Goal: Information Seeking & Learning: Compare options

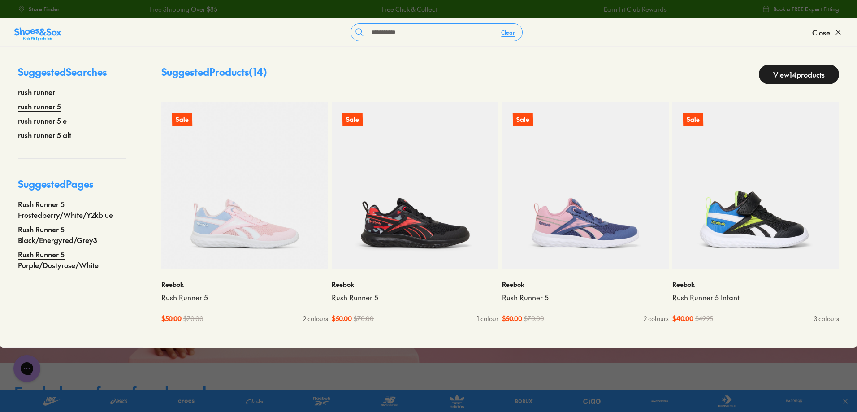
type input "**********"
click at [785, 79] on link "View 14 products" at bounding box center [799, 75] width 80 height 20
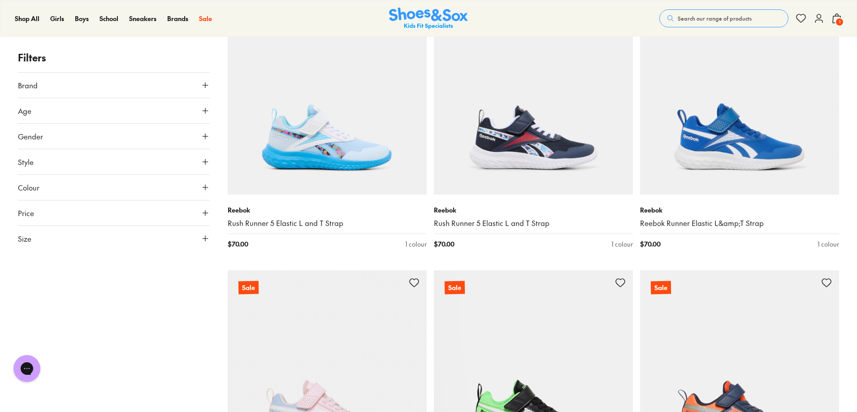
scroll to position [687, 0]
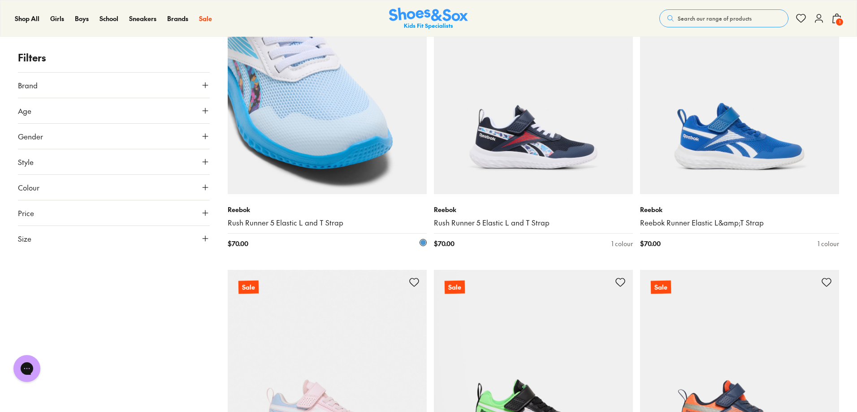
click at [363, 147] on img at bounding box center [327, 94] width 199 height 199
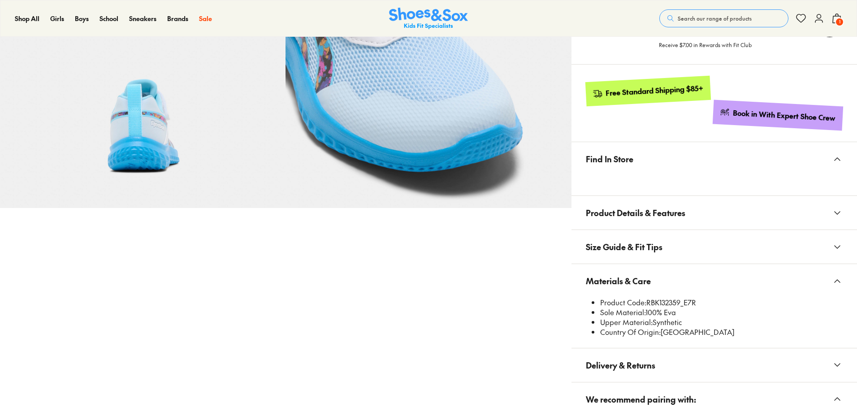
select select "*"
drag, startPoint x: 648, startPoint y: 301, endPoint x: 681, endPoint y: 299, distance: 33.7
click at [681, 301] on li "Product Code: RBK132359_E7R" at bounding box center [721, 303] width 243 height 10
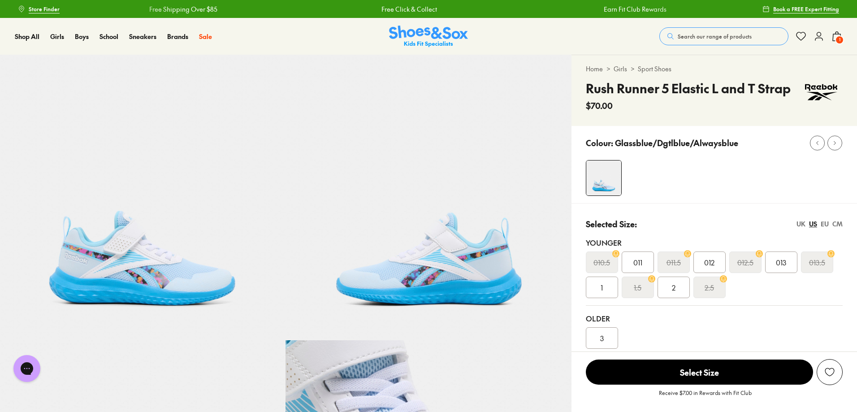
click at [681, 33] on span "Search our range of products" at bounding box center [715, 36] width 74 height 8
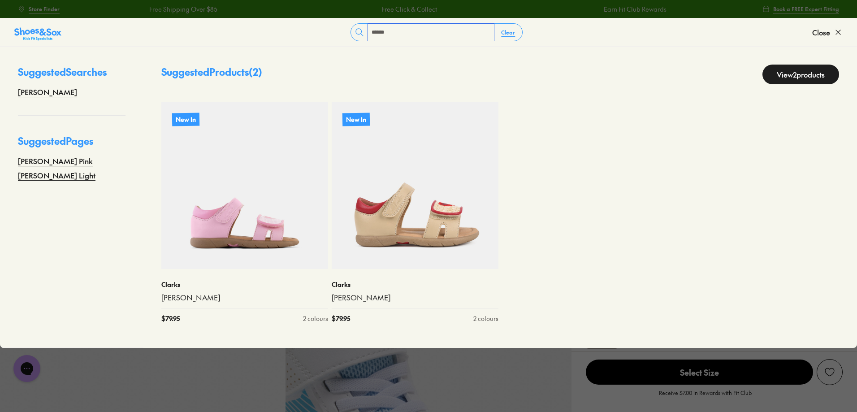
type input "******"
click at [797, 72] on link "View 2 products" at bounding box center [801, 75] width 77 height 20
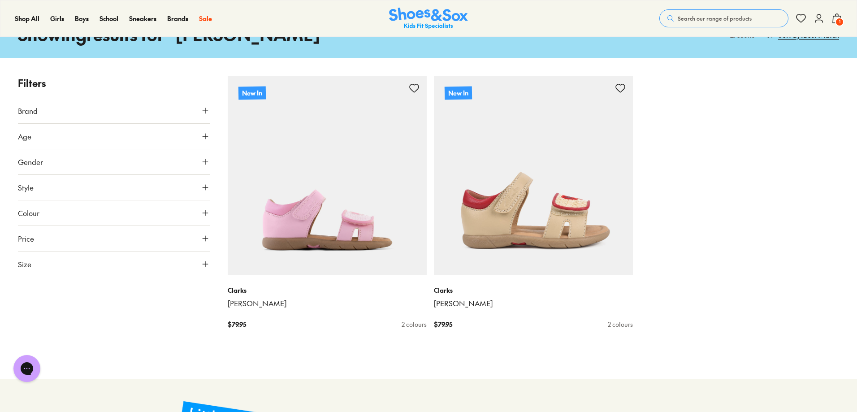
scroll to position [60, 0]
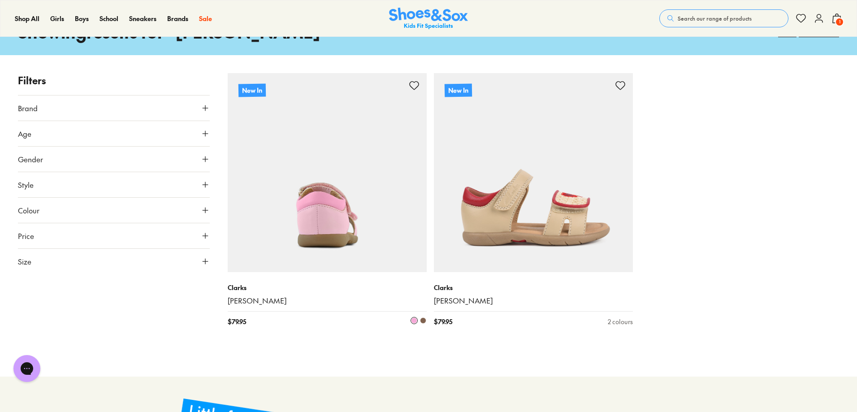
click at [343, 225] on img at bounding box center [327, 172] width 199 height 199
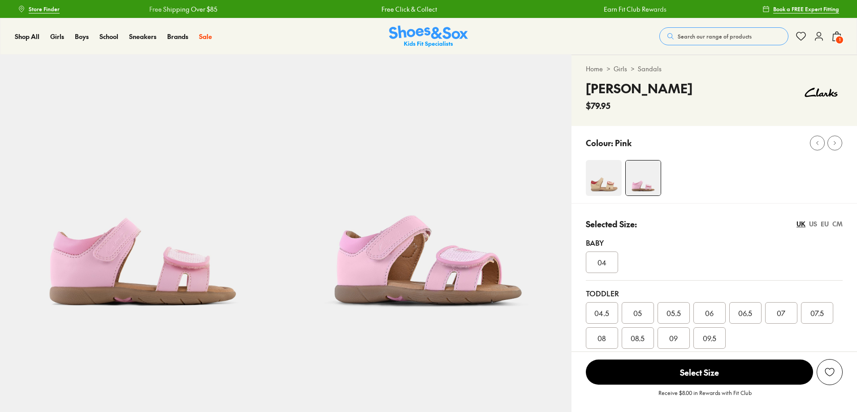
select select "*"
click at [615, 187] on img at bounding box center [604, 178] width 36 height 36
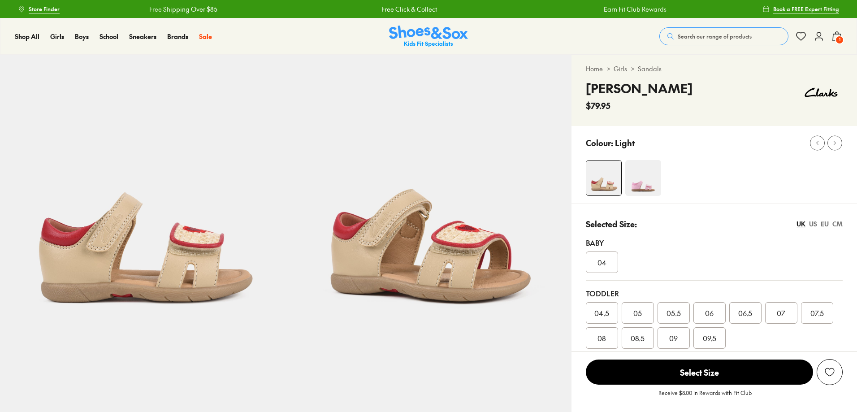
select select "*"
click at [744, 30] on button "Search our range of products" at bounding box center [723, 36] width 129 height 18
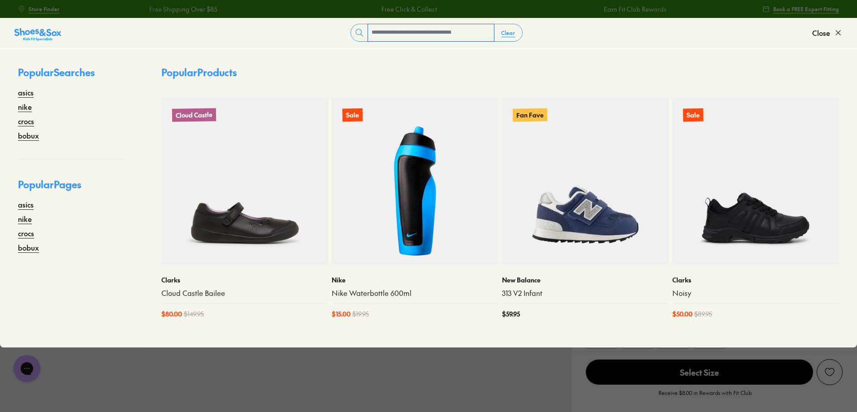
click at [390, 32] on input "text" at bounding box center [431, 32] width 126 height 17
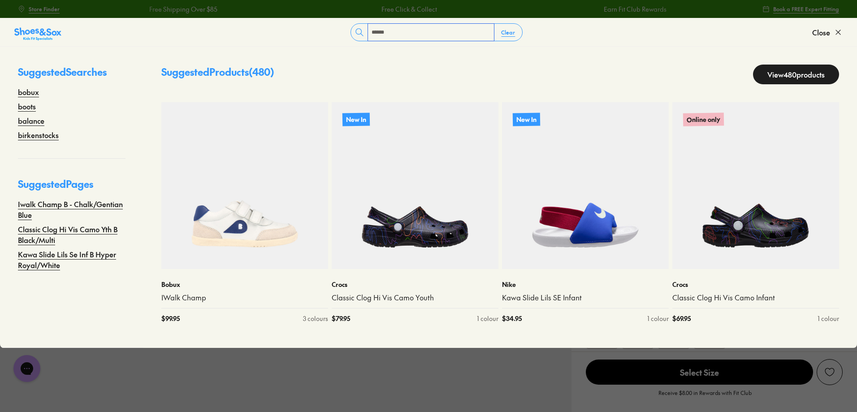
type input "******"
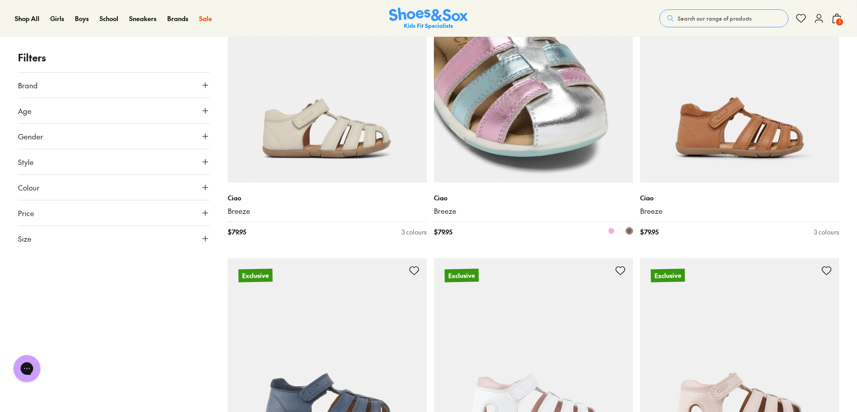
scroll to position [120, 0]
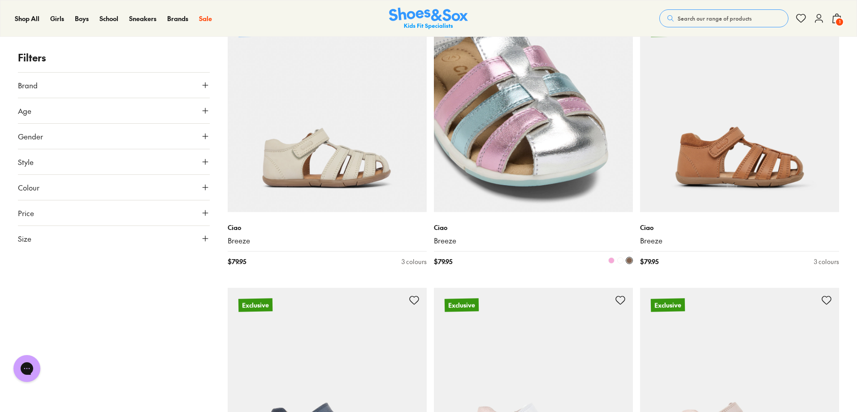
click at [533, 136] on img at bounding box center [533, 112] width 199 height 199
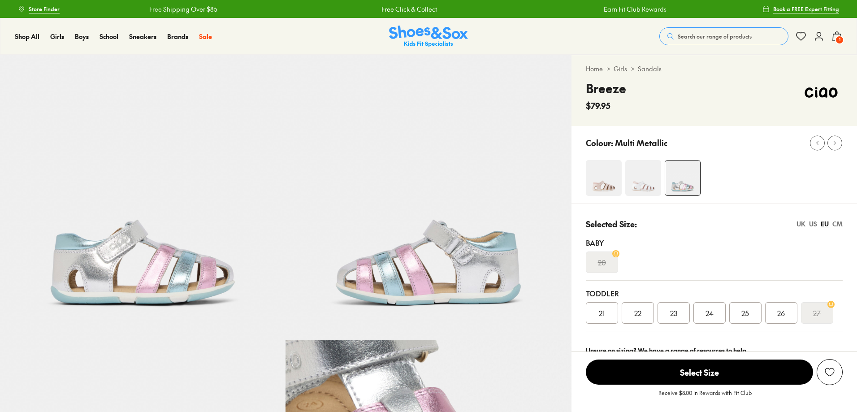
select select "*"
click at [703, 33] on span "Search our range of products" at bounding box center [715, 36] width 74 height 8
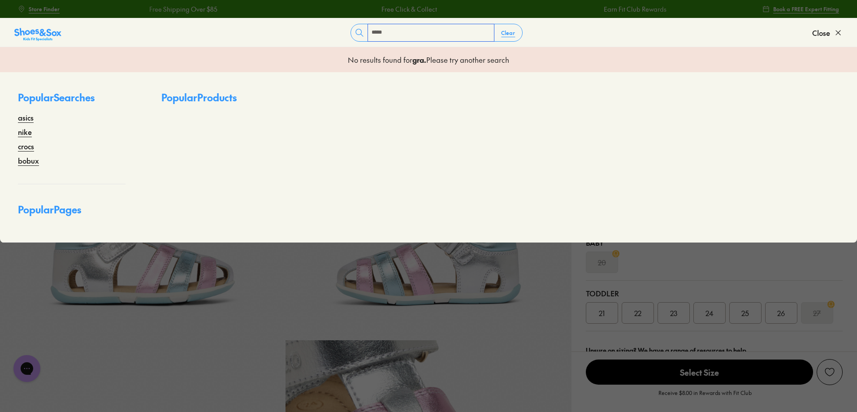
type input "*****"
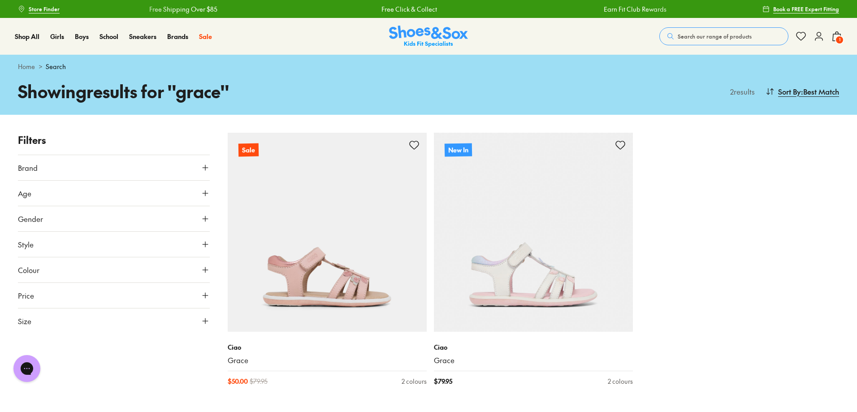
click at [704, 37] on span "Search our range of products" at bounding box center [715, 36] width 74 height 8
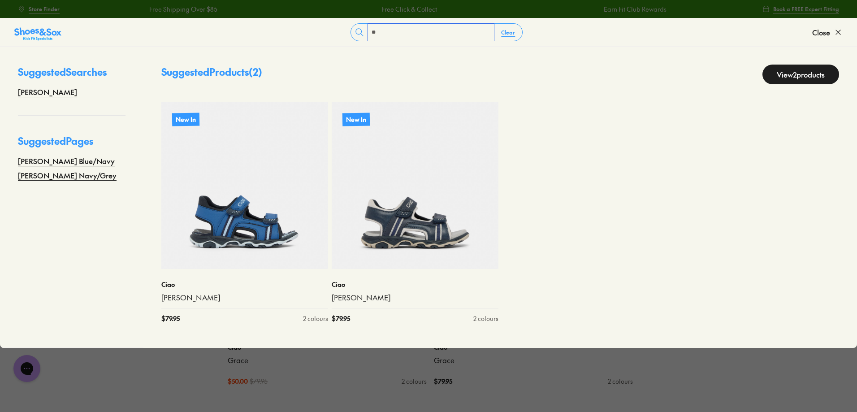
type input "*"
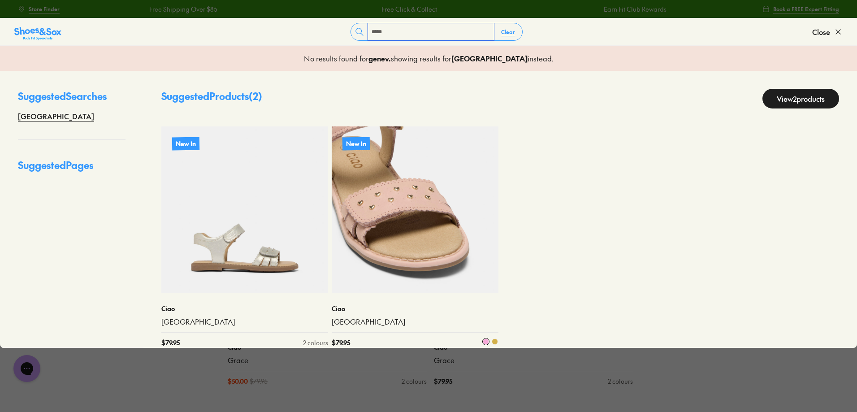
scroll to position [13, 0]
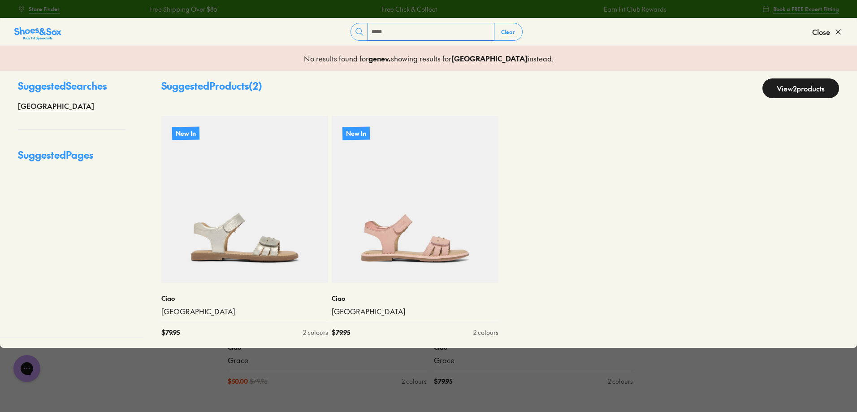
type input "*****"
